Goal: Information Seeking & Learning: Learn about a topic

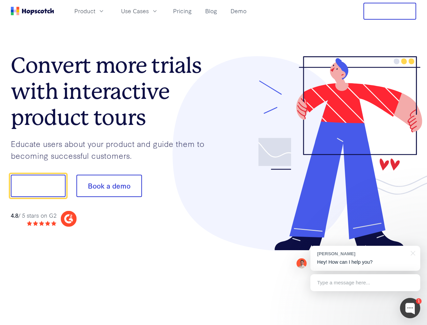
click at [214, 162] on div at bounding box center [315, 153] width 203 height 195
click at [95, 11] on span "Product" at bounding box center [84, 11] width 21 height 8
click at [149, 11] on span "Use Cases" at bounding box center [135, 11] width 28 height 8
click at [390, 11] on button "Free Trial" at bounding box center [390, 11] width 53 height 17
click at [38, 186] on button "Show me!" at bounding box center [38, 186] width 55 height 22
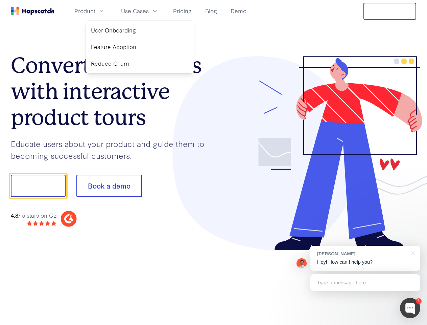
click at [109, 186] on button "Book a demo" at bounding box center [109, 186] width 66 height 22
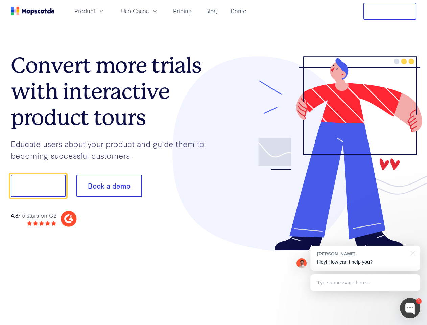
click at [410, 308] on div at bounding box center [410, 308] width 20 height 20
click at [365, 258] on div "[PERSON_NAME] Hey! How can I help you?" at bounding box center [366, 258] width 110 height 25
click at [412, 252] on div at bounding box center [357, 185] width 127 height 226
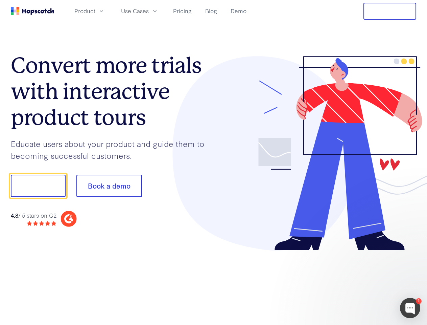
click at [365, 283] on div at bounding box center [357, 230] width 127 height 135
